Goal: Transaction & Acquisition: Purchase product/service

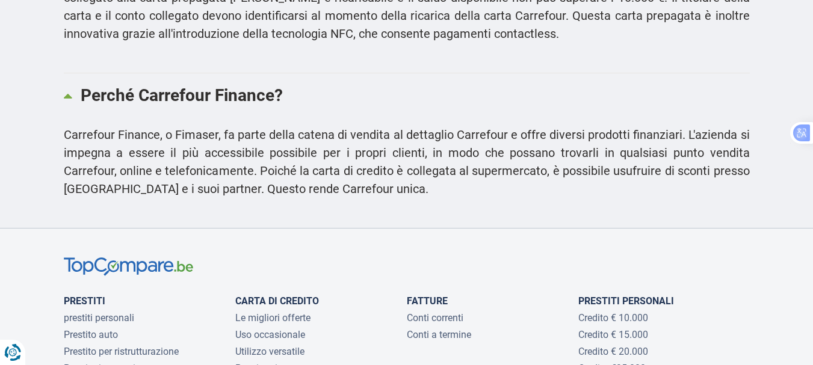
scroll to position [2827, 0]
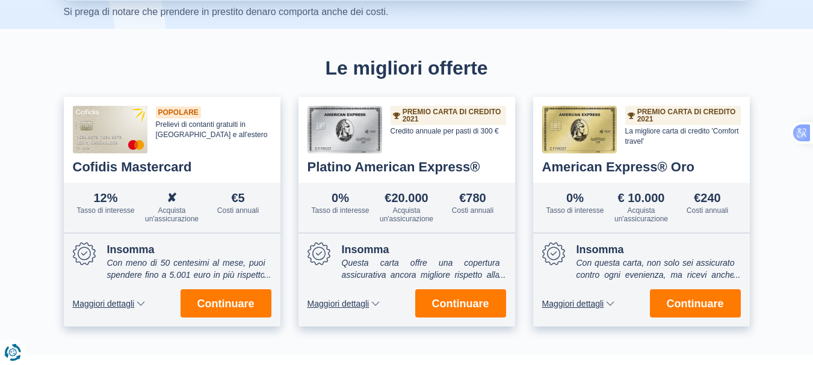
scroll to position [361, 0]
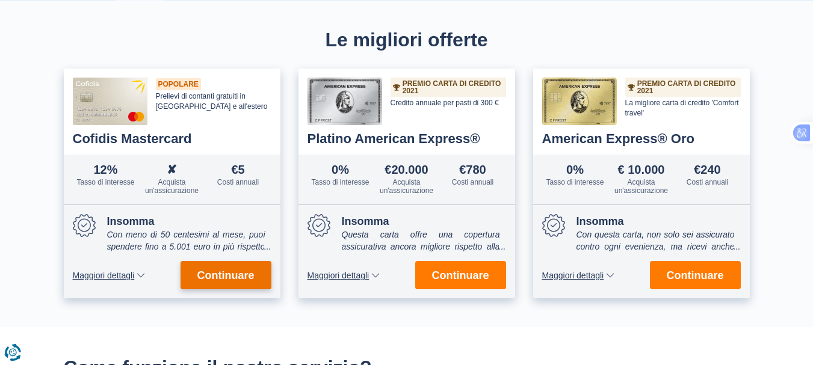
click at [216, 269] on font "Continuare" at bounding box center [225, 275] width 57 height 12
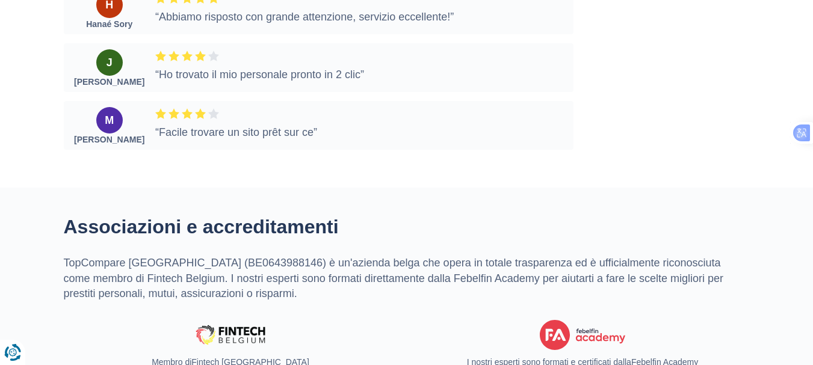
scroll to position [2947, 0]
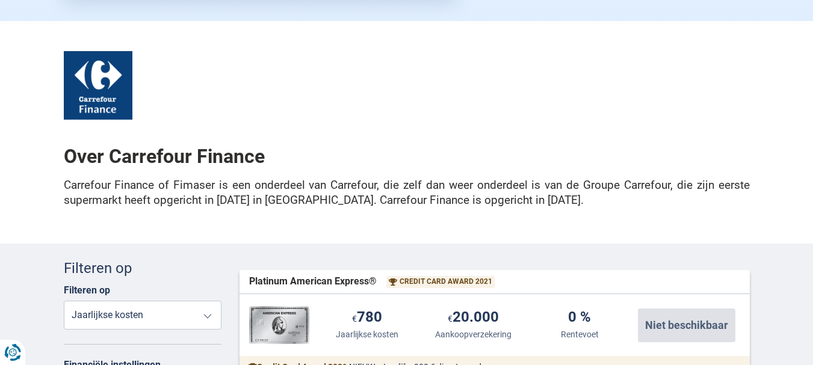
scroll to position [361, 0]
